Goal: Find specific page/section: Find specific page/section

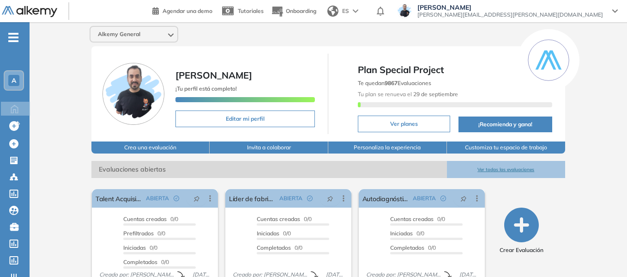
click at [9, 35] on span "-" at bounding box center [13, 36] width 10 height 7
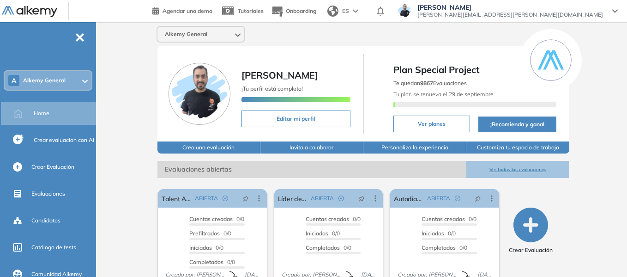
click at [55, 83] on span "Alkemy General" at bounding box center [44, 80] width 42 height 7
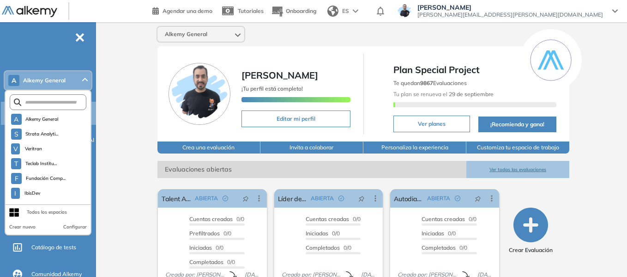
click at [52, 106] on form at bounding box center [48, 102] width 77 height 16
click at [48, 103] on input "text" at bounding box center [50, 102] width 58 height 7
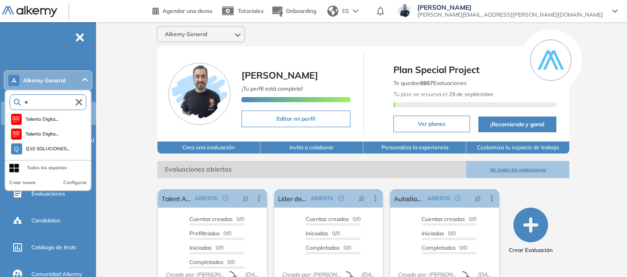
type input "*"
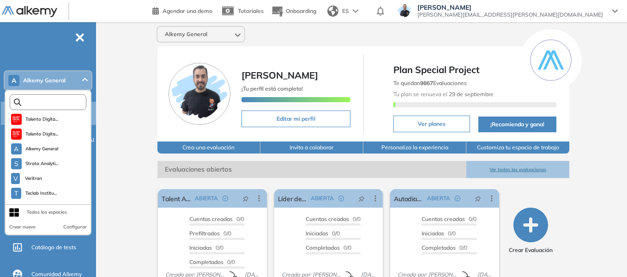
type input "*"
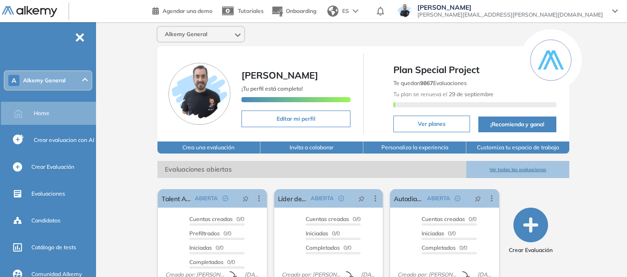
click at [112, 54] on div "Alkemy General Miguel Gomez ¡Tu perfil está completo! Editar mi perfil Plan Spe…" at bounding box center [363, 226] width 527 height 409
